Goal: Information Seeking & Learning: Learn about a topic

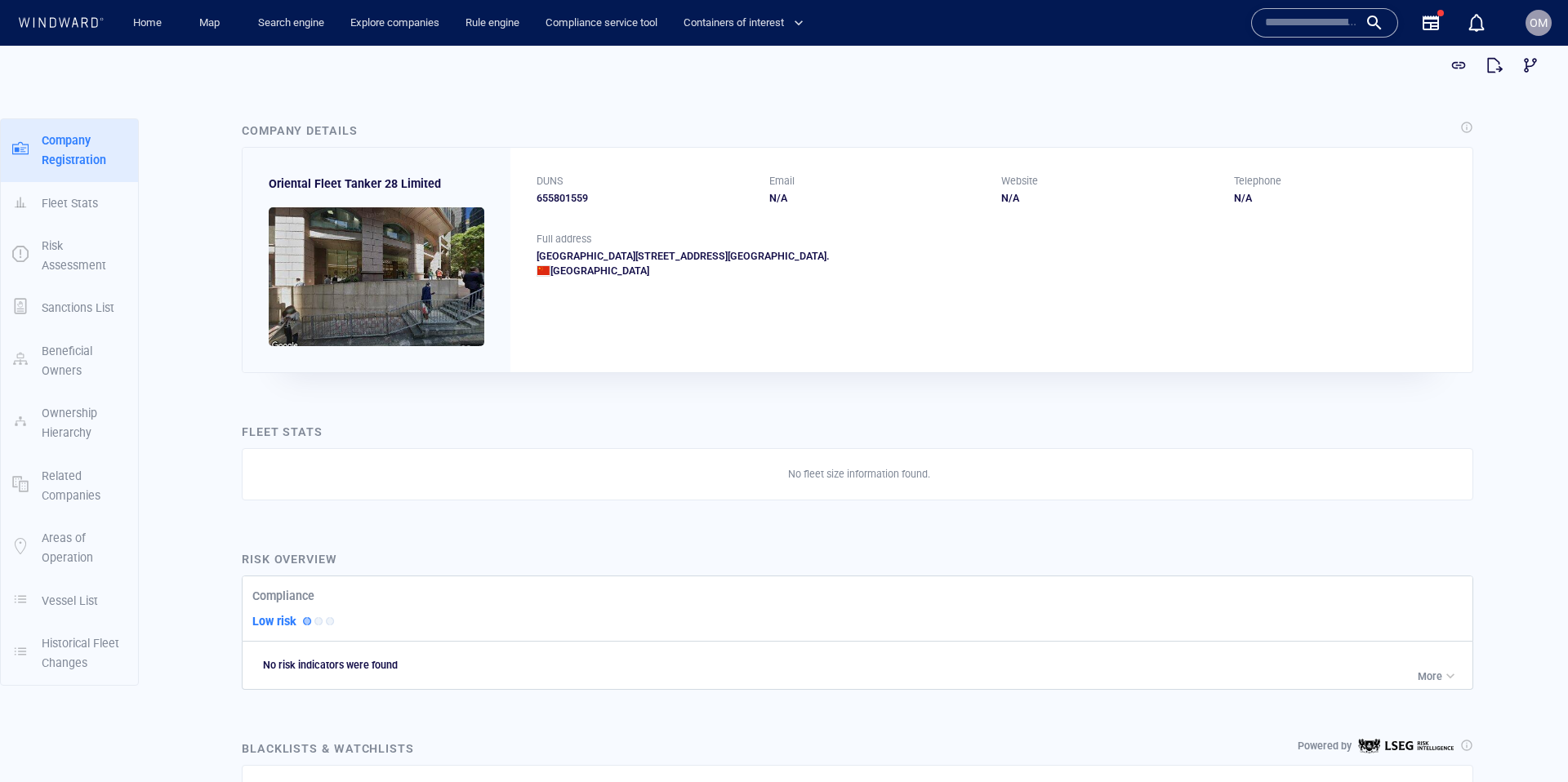
click at [568, 196] on div "655801559" at bounding box center [642, 198] width 213 height 15
